Goal: Task Accomplishment & Management: Complete application form

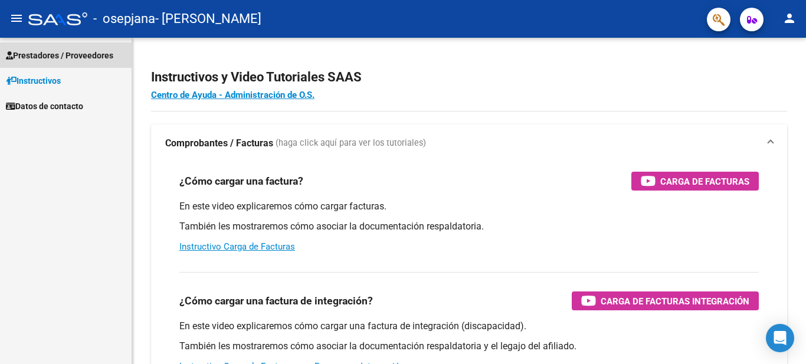
click at [86, 55] on span "Prestadores / Proveedores" at bounding box center [59, 55] width 107 height 13
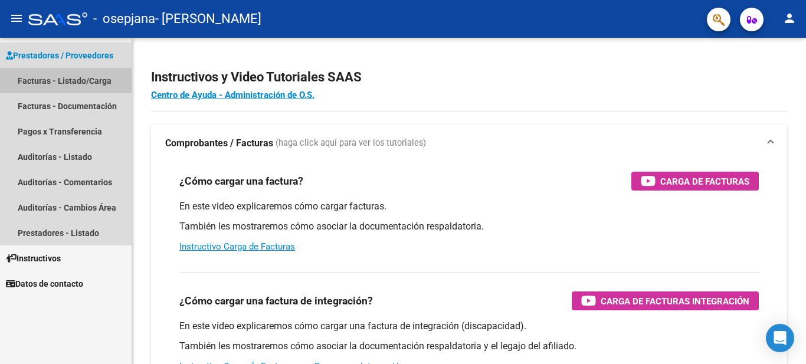
click at [82, 79] on link "Facturas - Listado/Carga" at bounding box center [66, 80] width 132 height 25
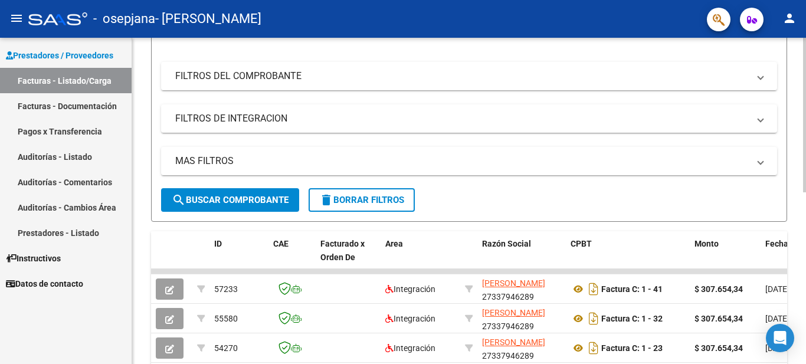
scroll to position [146, 0]
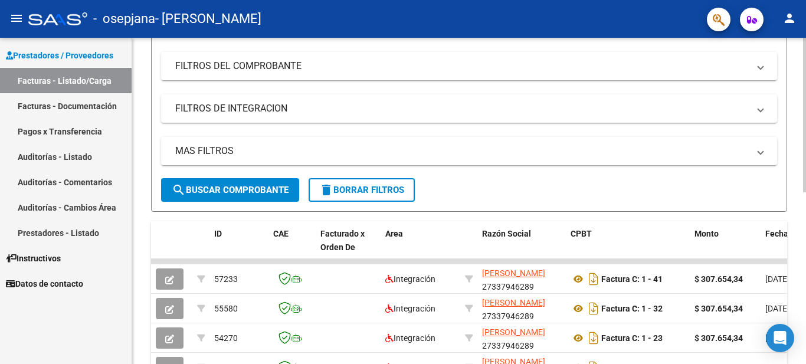
click at [805, 156] on div at bounding box center [804, 186] width 3 height 155
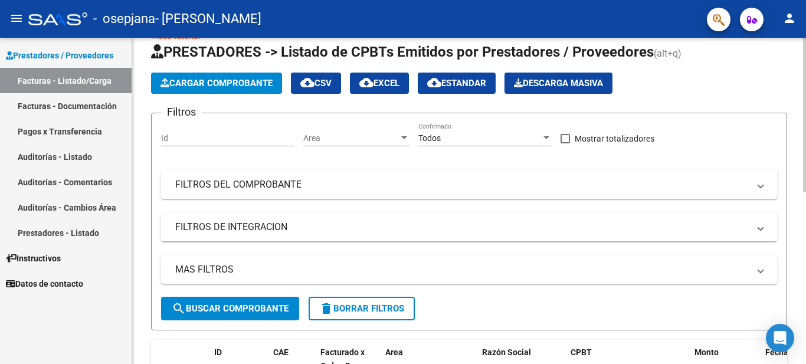
scroll to position [25, 0]
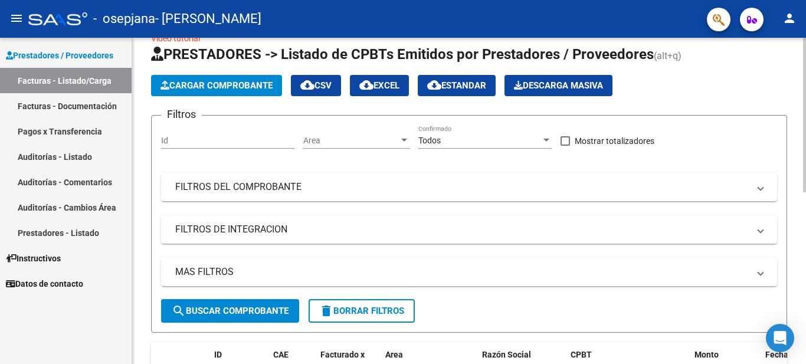
click at [805, 68] on div at bounding box center [804, 127] width 3 height 155
click at [194, 93] on button "Cargar Comprobante" at bounding box center [216, 85] width 131 height 21
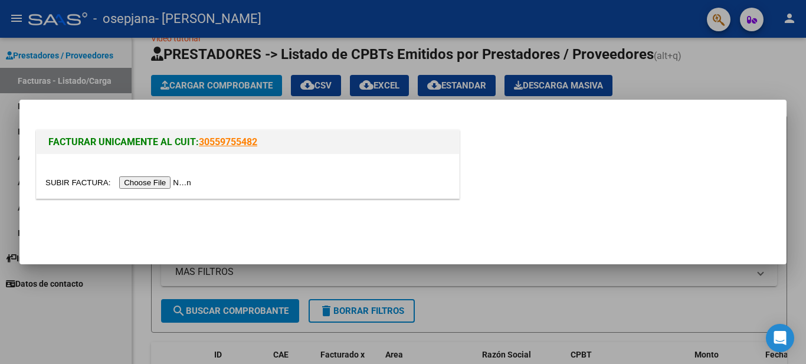
click at [169, 180] on input "file" at bounding box center [119, 182] width 149 height 12
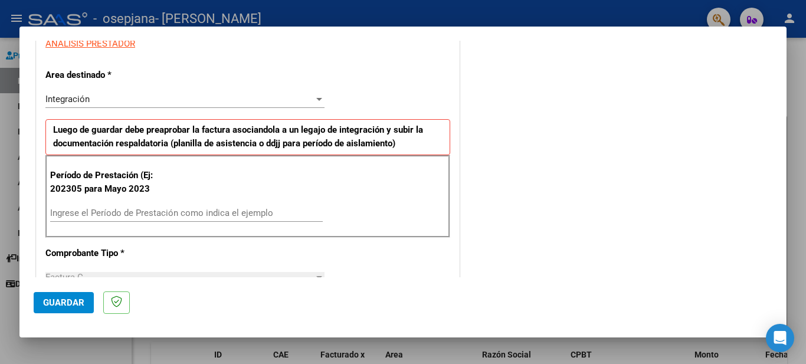
scroll to position [242, 0]
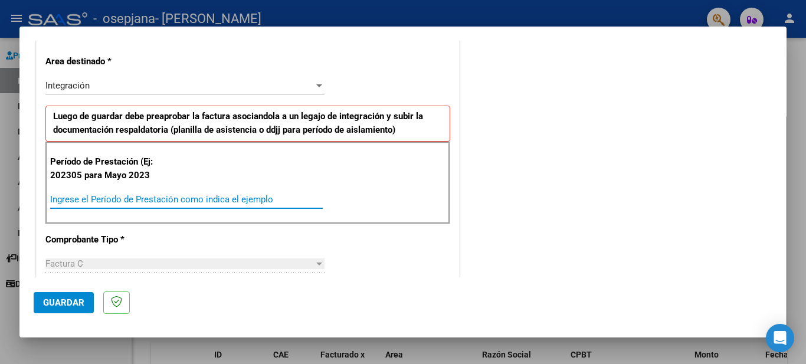
click at [60, 196] on input "Ingrese el Período de Prestación como indica el ejemplo" at bounding box center [186, 199] width 273 height 11
type input "202507"
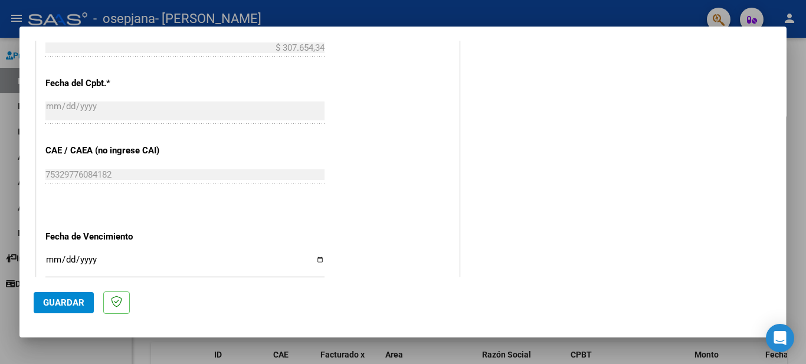
scroll to position [779, 0]
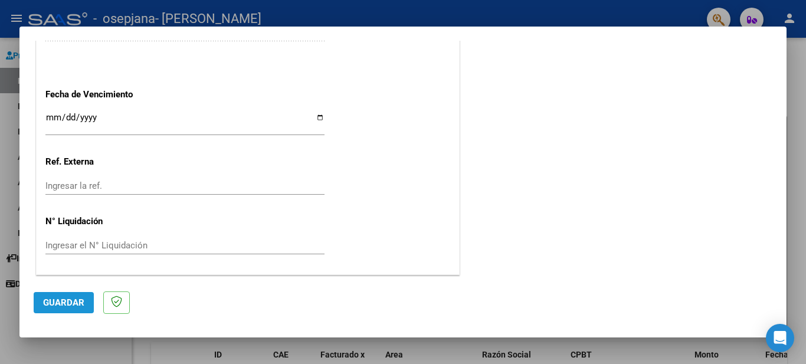
click at [64, 296] on button "Guardar" at bounding box center [64, 302] width 60 height 21
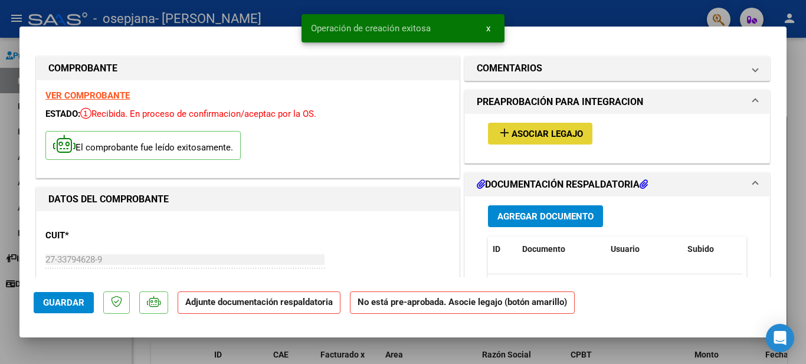
click at [530, 132] on span "Asociar Legajo" at bounding box center [547, 134] width 71 height 11
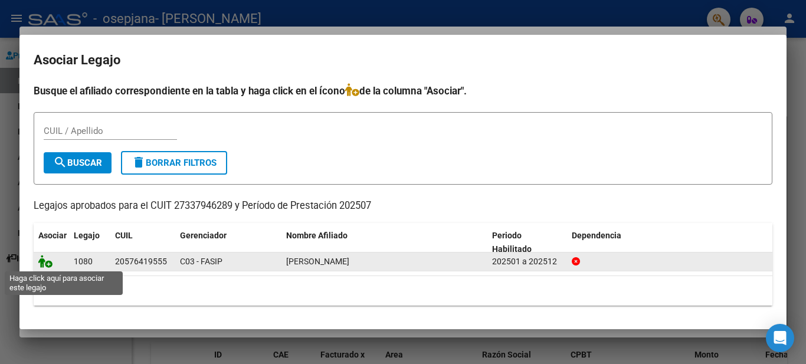
click at [42, 263] on icon at bounding box center [45, 261] width 14 height 13
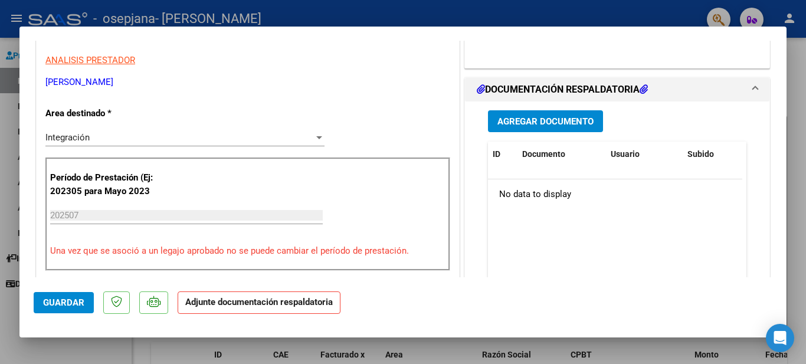
scroll to position [232, 0]
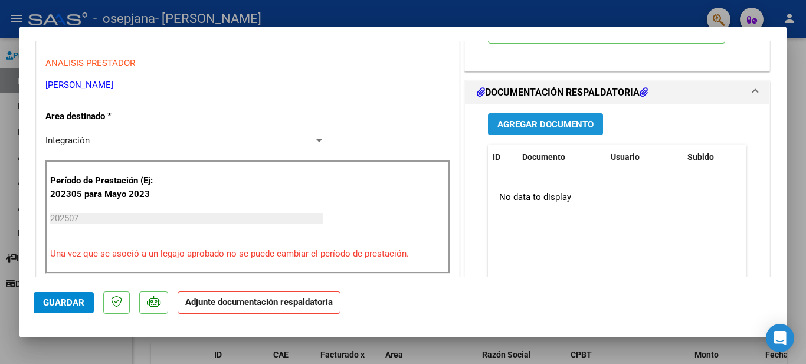
click at [567, 128] on span "Agregar Documento" at bounding box center [545, 124] width 96 height 11
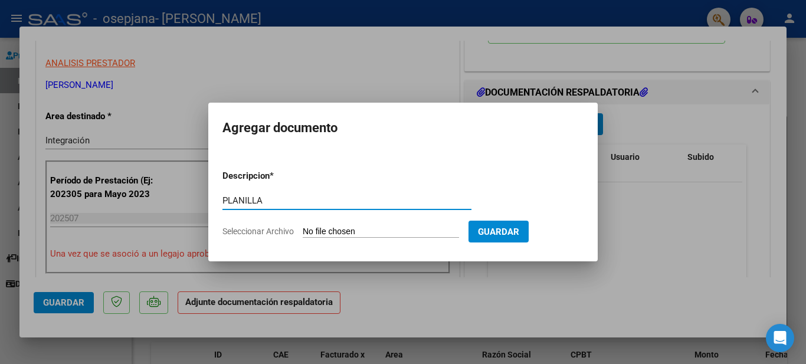
type input "PLANILLA"
click at [375, 234] on input "Seleccionar Archivo" at bounding box center [381, 232] width 156 height 11
type input "C:\fakepath\20250810_184115.jpg"
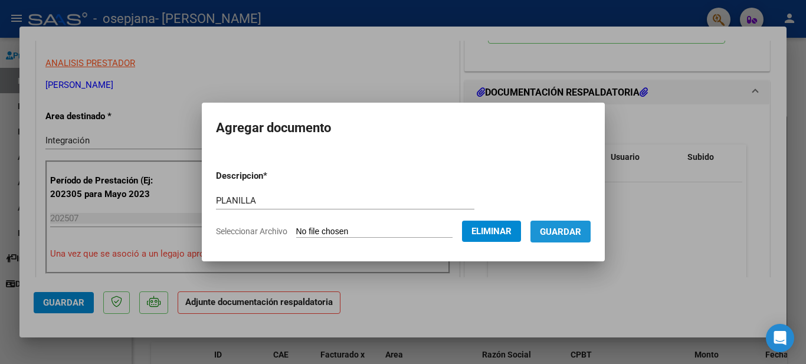
click at [574, 227] on span "Guardar" at bounding box center [560, 232] width 41 height 11
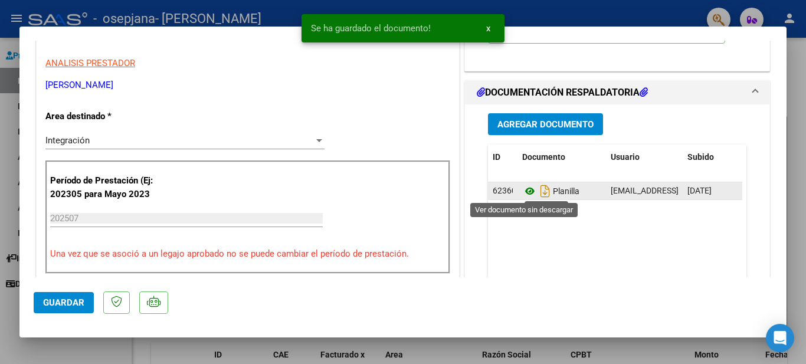
click at [526, 195] on icon at bounding box center [529, 191] width 15 height 14
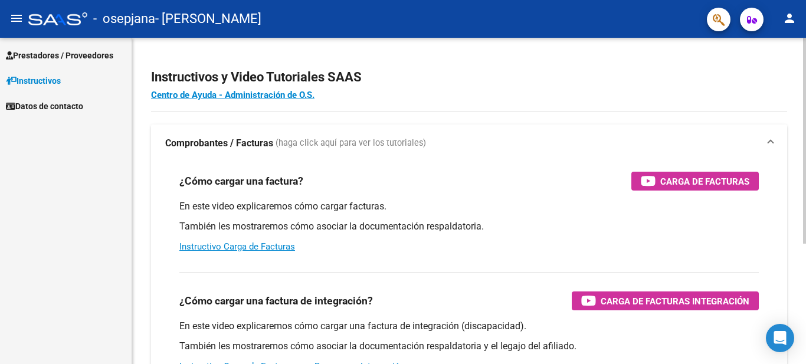
click at [287, 133] on mat-expansion-panel-header "Comprobantes / Facturas (haga click aquí para ver los tutoriales)" at bounding box center [469, 144] width 636 height 38
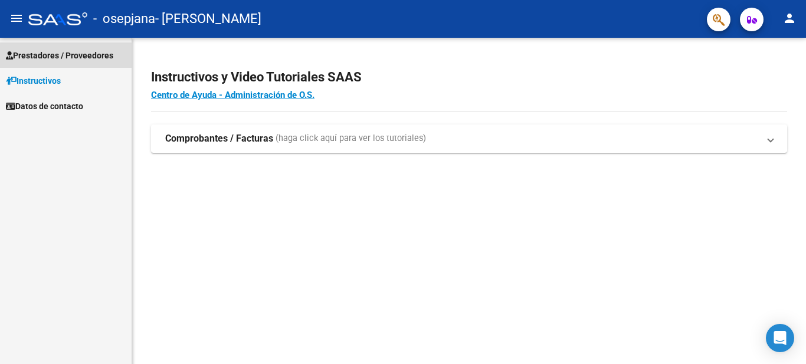
click at [89, 51] on span "Prestadores / Proveedores" at bounding box center [59, 55] width 107 height 13
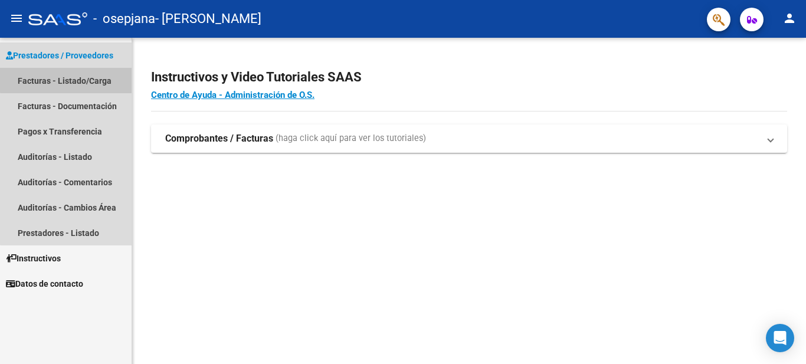
click at [85, 73] on link "Facturas - Listado/Carga" at bounding box center [66, 80] width 132 height 25
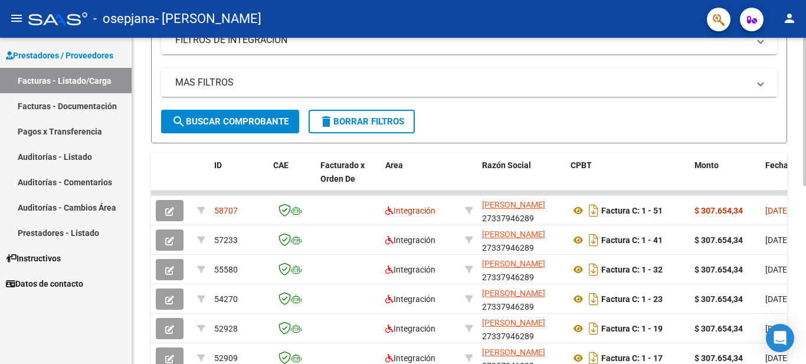
scroll to position [226, 0]
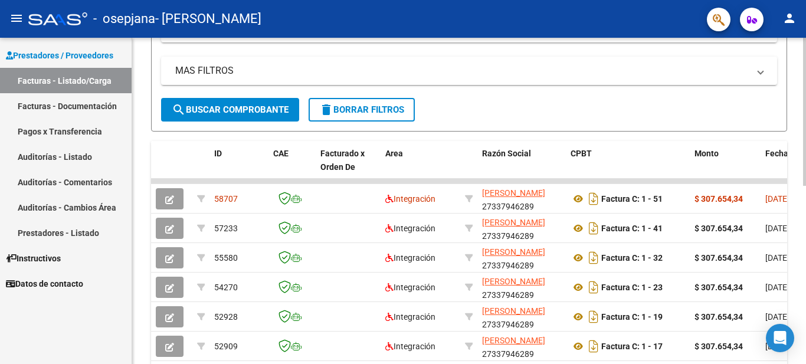
click at [805, 185] on div at bounding box center [804, 217] width 3 height 148
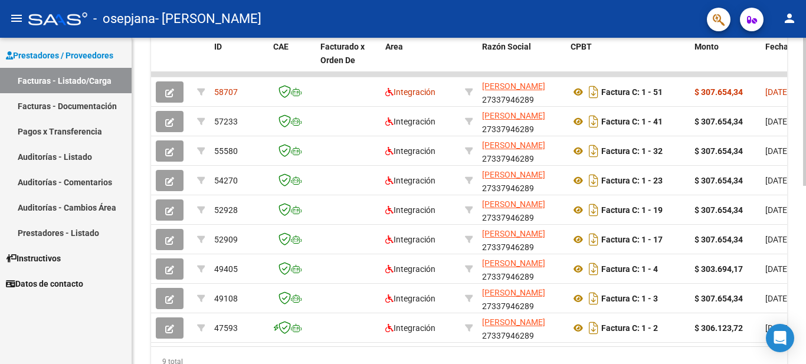
scroll to position [329, 0]
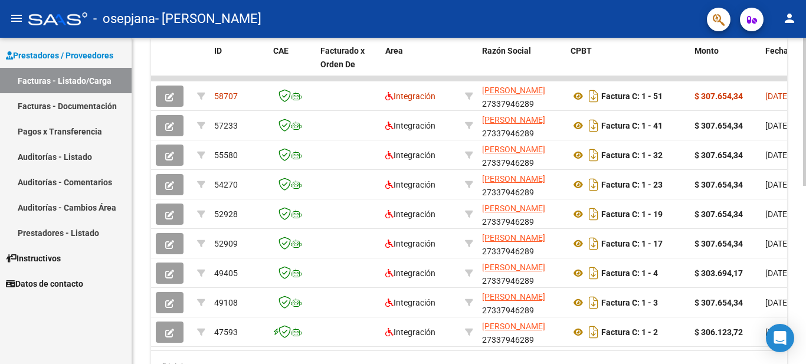
click at [805, 271] on div at bounding box center [804, 265] width 3 height 148
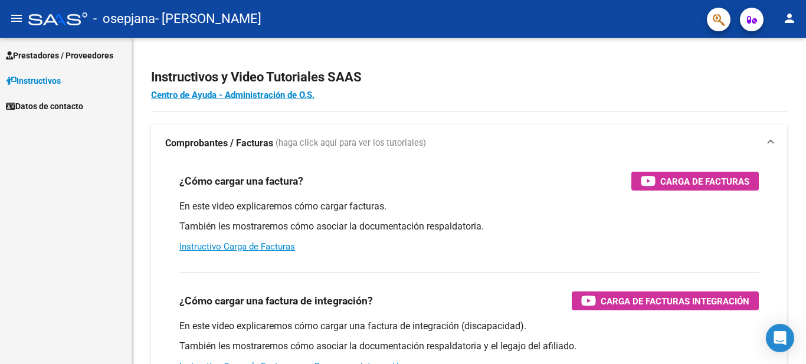
click at [209, 30] on span "- [PERSON_NAME]" at bounding box center [208, 19] width 106 height 26
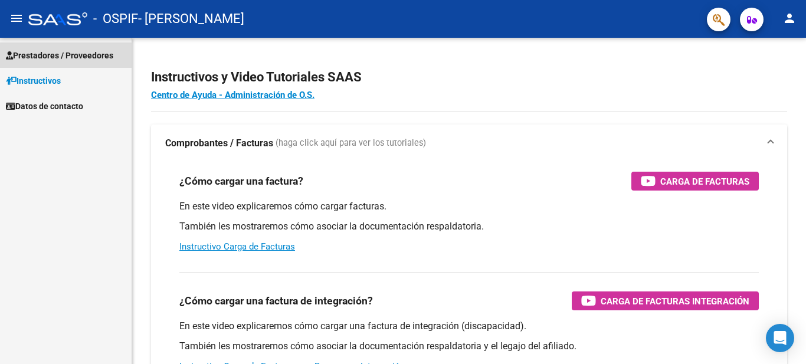
click at [59, 53] on span "Prestadores / Proveedores" at bounding box center [59, 55] width 107 height 13
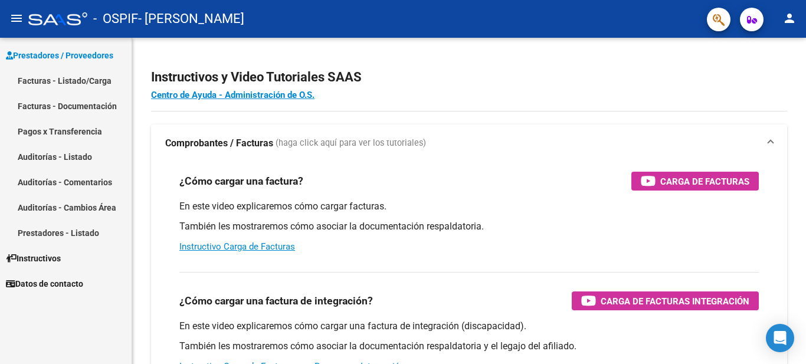
click at [63, 74] on link "Facturas - Listado/Carga" at bounding box center [66, 80] width 132 height 25
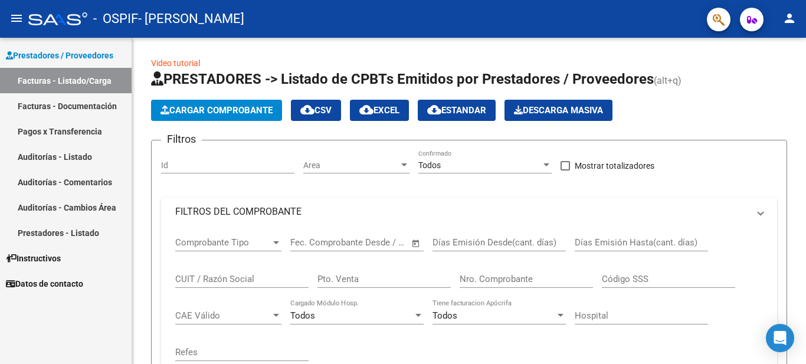
click at [71, 75] on link "Facturas - Listado/Carga" at bounding box center [66, 80] width 132 height 25
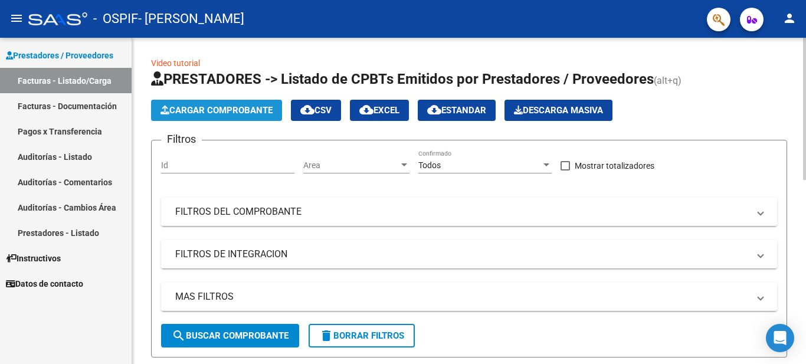
click at [204, 113] on span "Cargar Comprobante" at bounding box center [216, 110] width 112 height 11
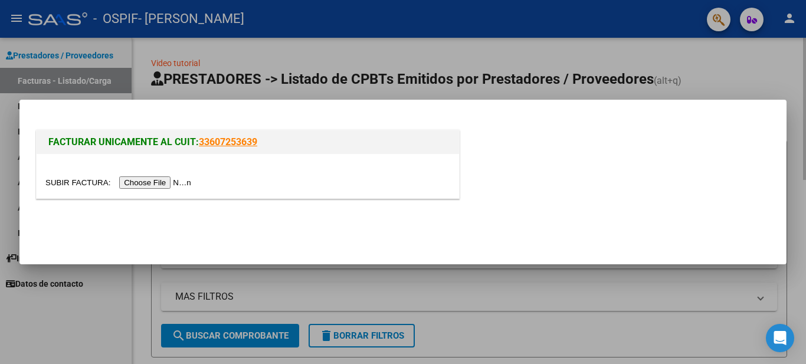
click at [204, 113] on mat-dialog-container "FACTURAR UNICAMENTE AL CUIT: 33607253639" at bounding box center [402, 182] width 767 height 165
click at [173, 182] on input "file" at bounding box center [119, 182] width 149 height 12
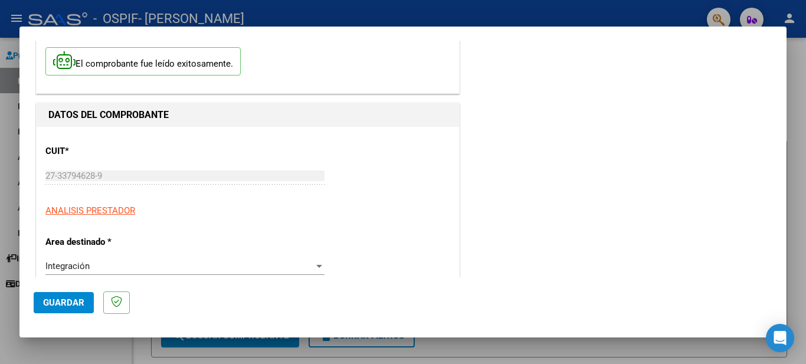
scroll to position [75, 0]
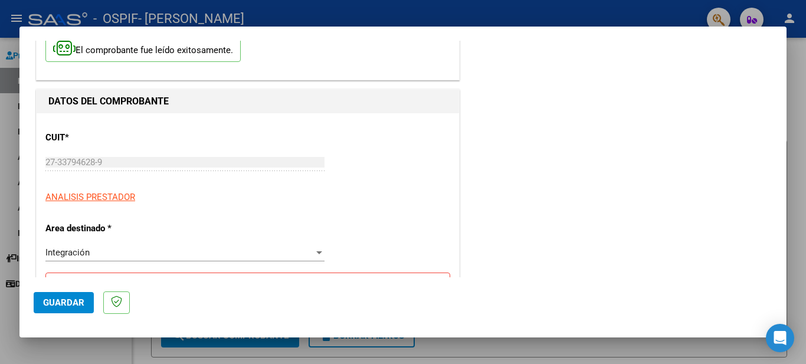
click at [173, 278] on strong "Luego de guardar debe preaprobar la factura asociandola a un legajo de integrac…" at bounding box center [238, 290] width 370 height 24
click at [99, 278] on strong "Luego de guardar debe preaprobar la factura asociandola a un legajo de integrac…" at bounding box center [238, 290] width 370 height 24
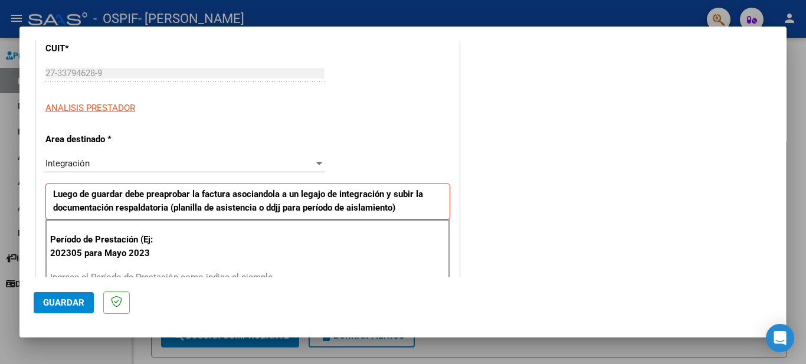
scroll to position [173, 0]
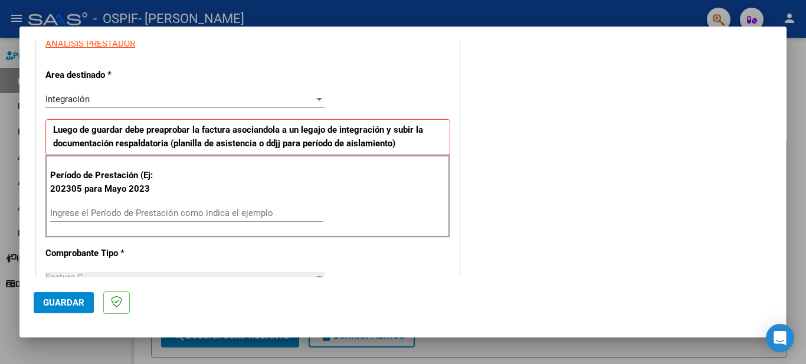
click at [89, 205] on div "Ingrese el Período de Prestación como indica el ejemplo" at bounding box center [186, 213] width 273 height 18
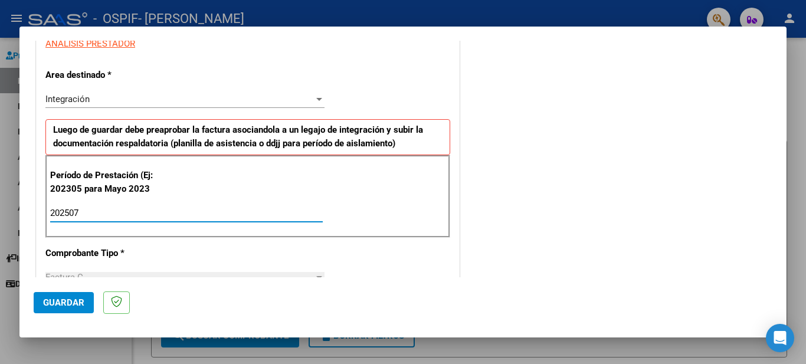
type input "202507"
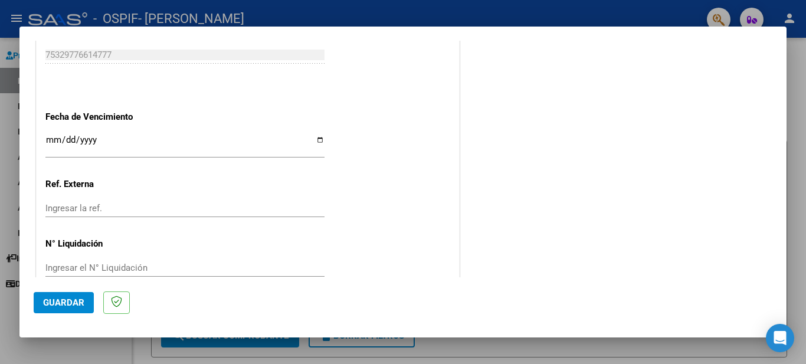
scroll to position [779, 0]
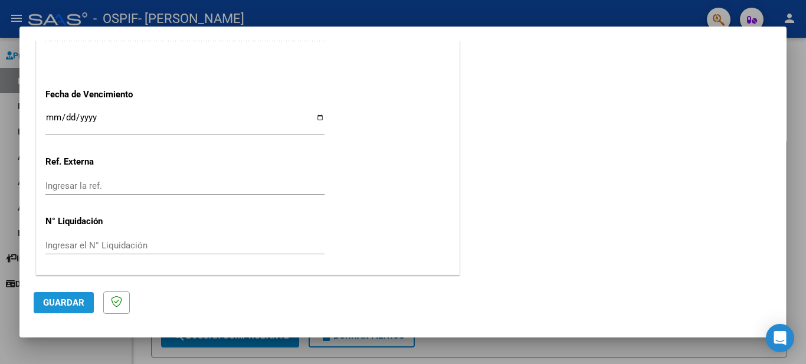
click at [67, 304] on span "Guardar" at bounding box center [63, 302] width 41 height 11
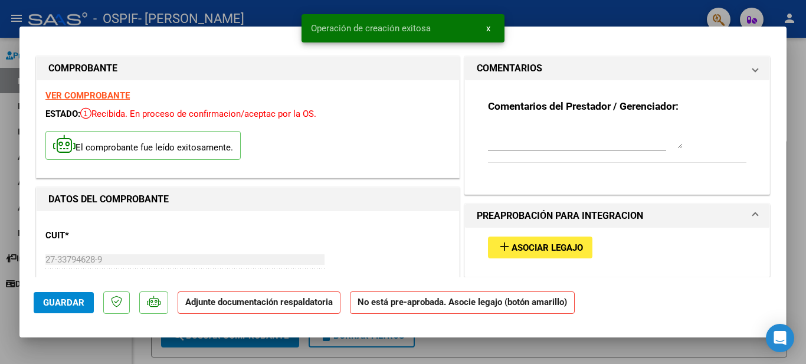
click at [258, 188] on div "DATOS DEL COMPROBANTE" at bounding box center [248, 200] width 422 height 24
click at [489, 31] on span "x" at bounding box center [488, 28] width 4 height 11
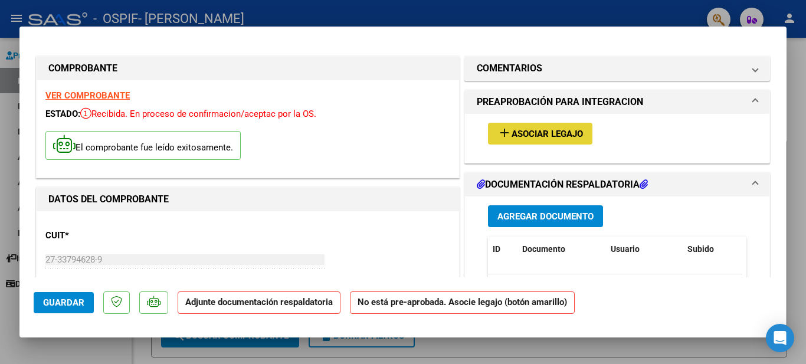
click at [528, 130] on span "Asociar Legajo" at bounding box center [547, 134] width 71 height 11
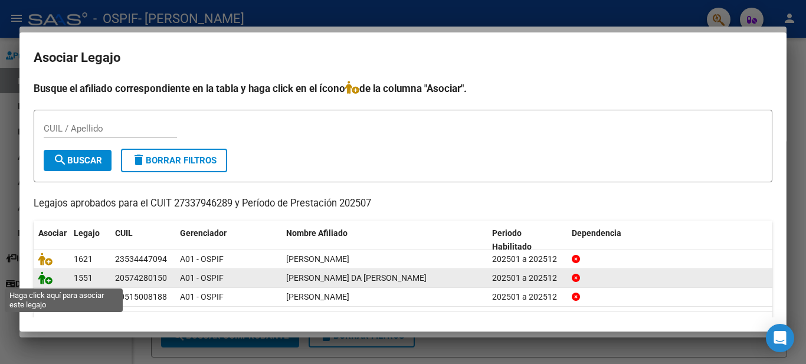
click at [44, 279] on icon at bounding box center [45, 277] width 14 height 13
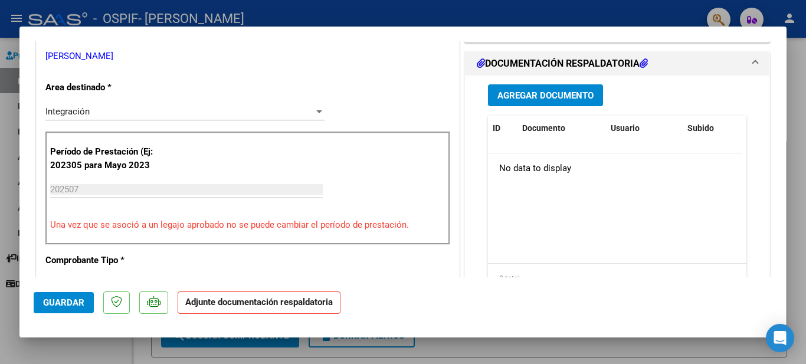
scroll to position [162, 0]
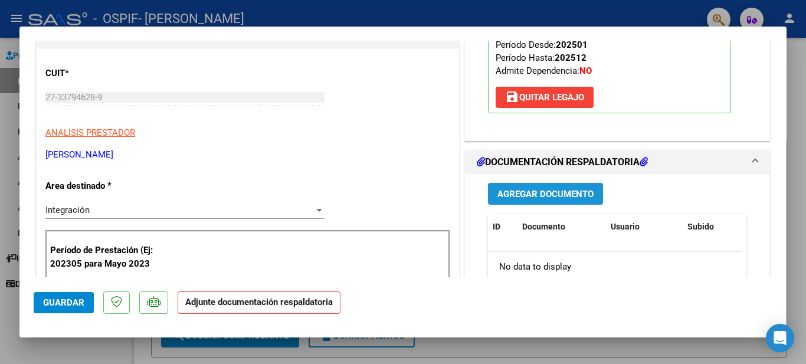
click at [568, 199] on span "Agregar Documento" at bounding box center [545, 194] width 96 height 11
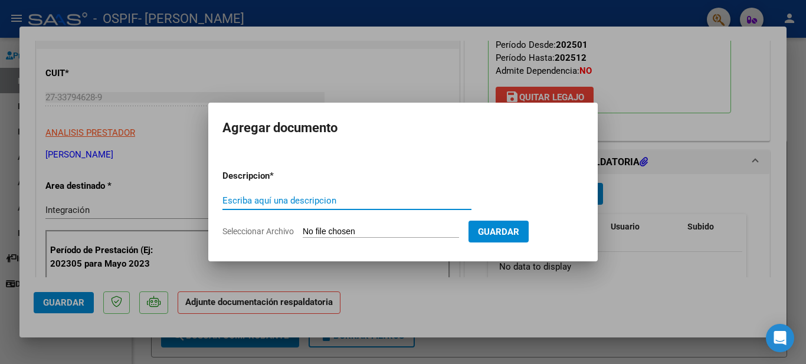
type input "p"
type input "O"
type input "p"
type input "PLANILLA"
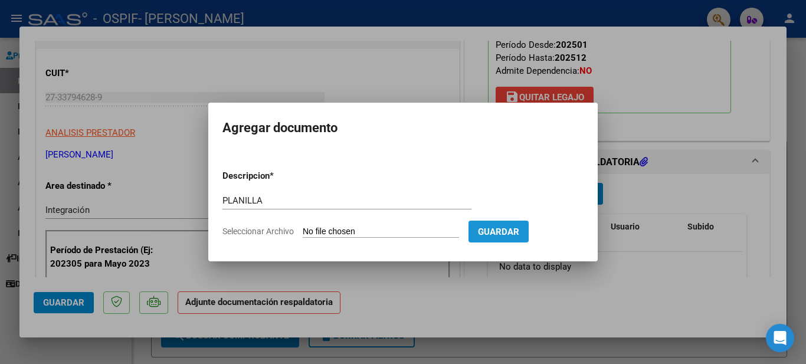
click at [519, 237] on span "Guardar" at bounding box center [498, 232] width 41 height 11
click at [519, 232] on span "Guardar" at bounding box center [498, 232] width 41 height 11
click at [372, 228] on input "Seleccionar Archivo" at bounding box center [381, 232] width 156 height 11
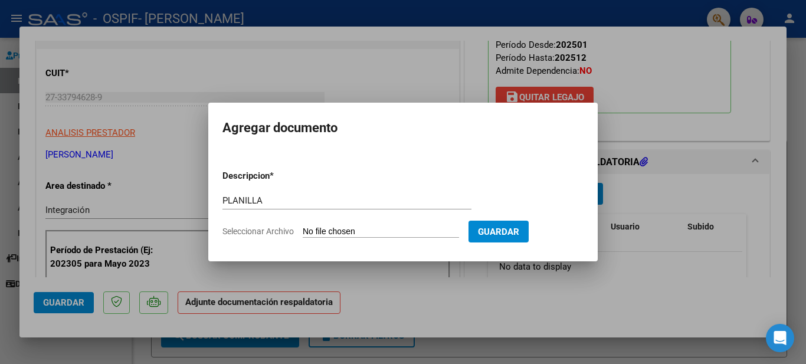
type input "C:\fakepath\20250810_184022.jpg"
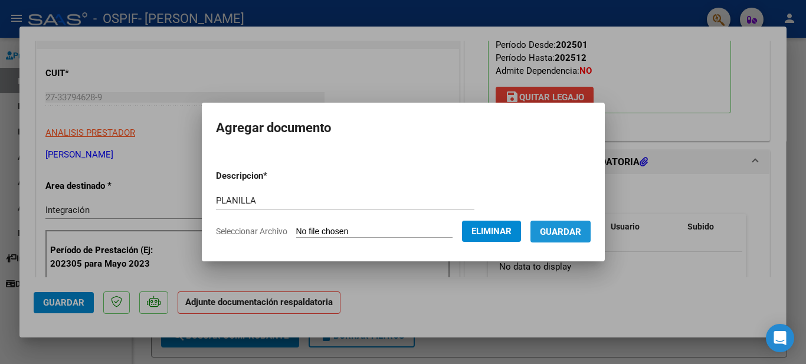
click at [581, 230] on span "Guardar" at bounding box center [560, 232] width 41 height 11
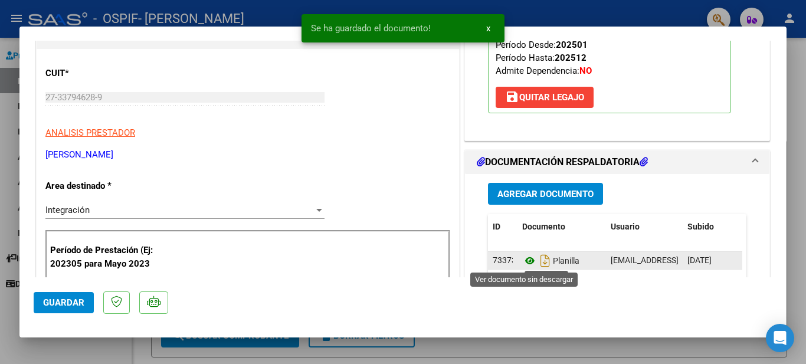
click at [522, 261] on icon at bounding box center [529, 261] width 15 height 14
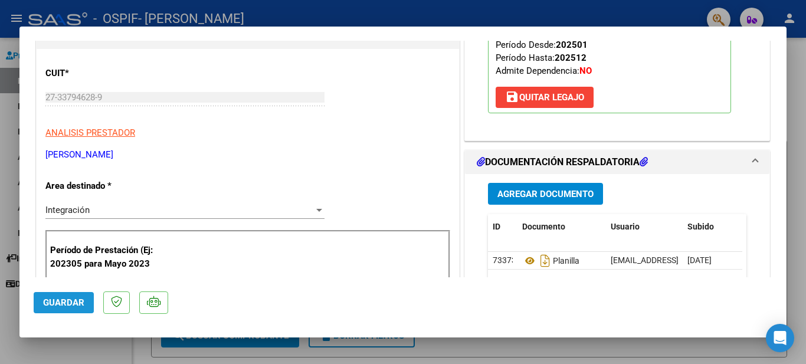
click at [54, 299] on span "Guardar" at bounding box center [63, 302] width 41 height 11
